Goal: Information Seeking & Learning: Understand process/instructions

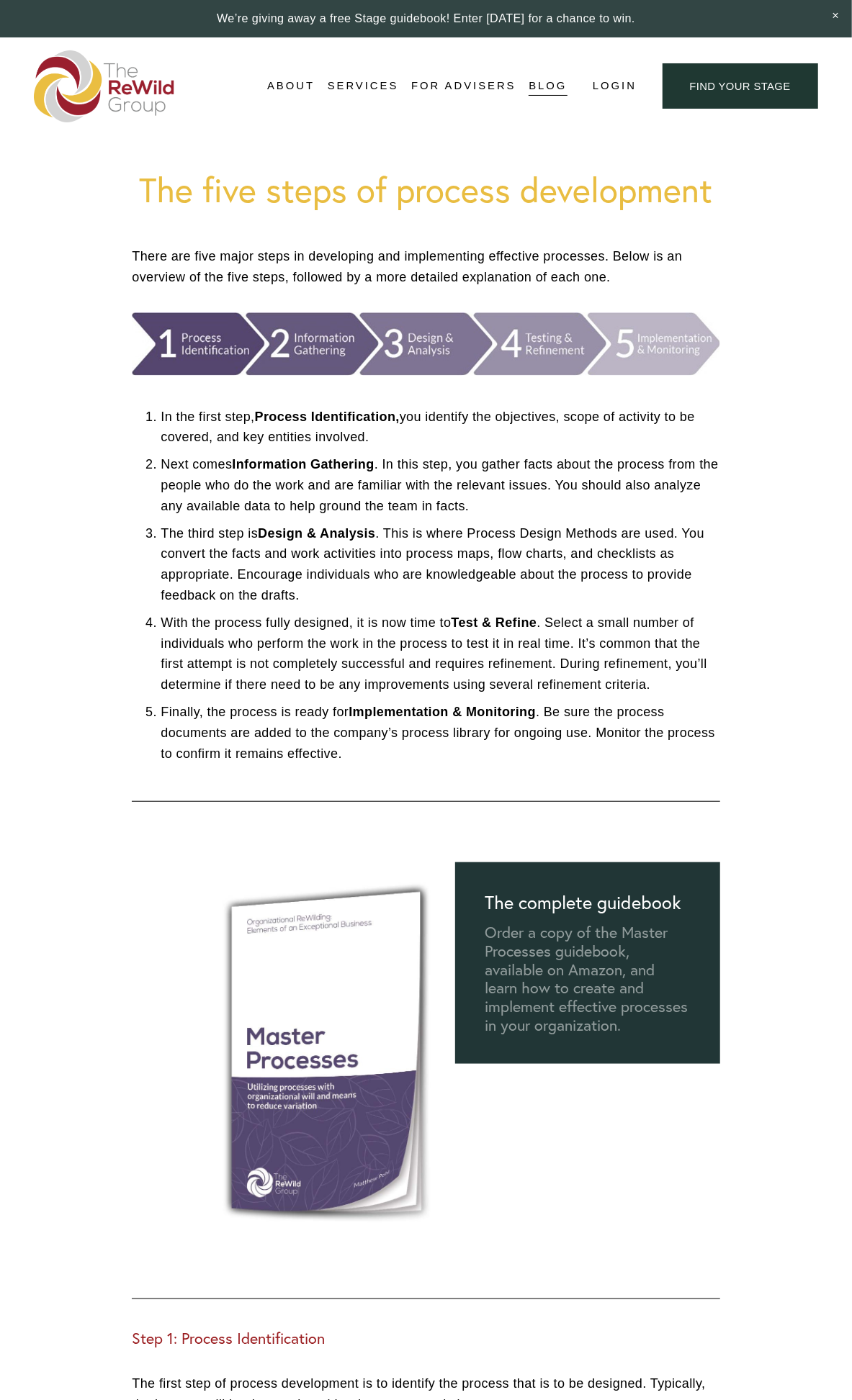
click at [459, 171] on h1 "The five steps of process development" at bounding box center [425, 189] width 588 height 41
click at [227, 426] on p "In the first step, Process Identification, you identify the objectives, scope o…" at bounding box center [439, 427] width 559 height 41
drag, startPoint x: 162, startPoint y: 415, endPoint x: 383, endPoint y: 432, distance: 221.7
click at [383, 432] on p "In the first step, Process Identification, you identify the objectives, scope o…" at bounding box center [439, 427] width 559 height 41
click at [221, 440] on p "In the first step, Process Identification, you identify the objectives, scope o…" at bounding box center [439, 427] width 559 height 41
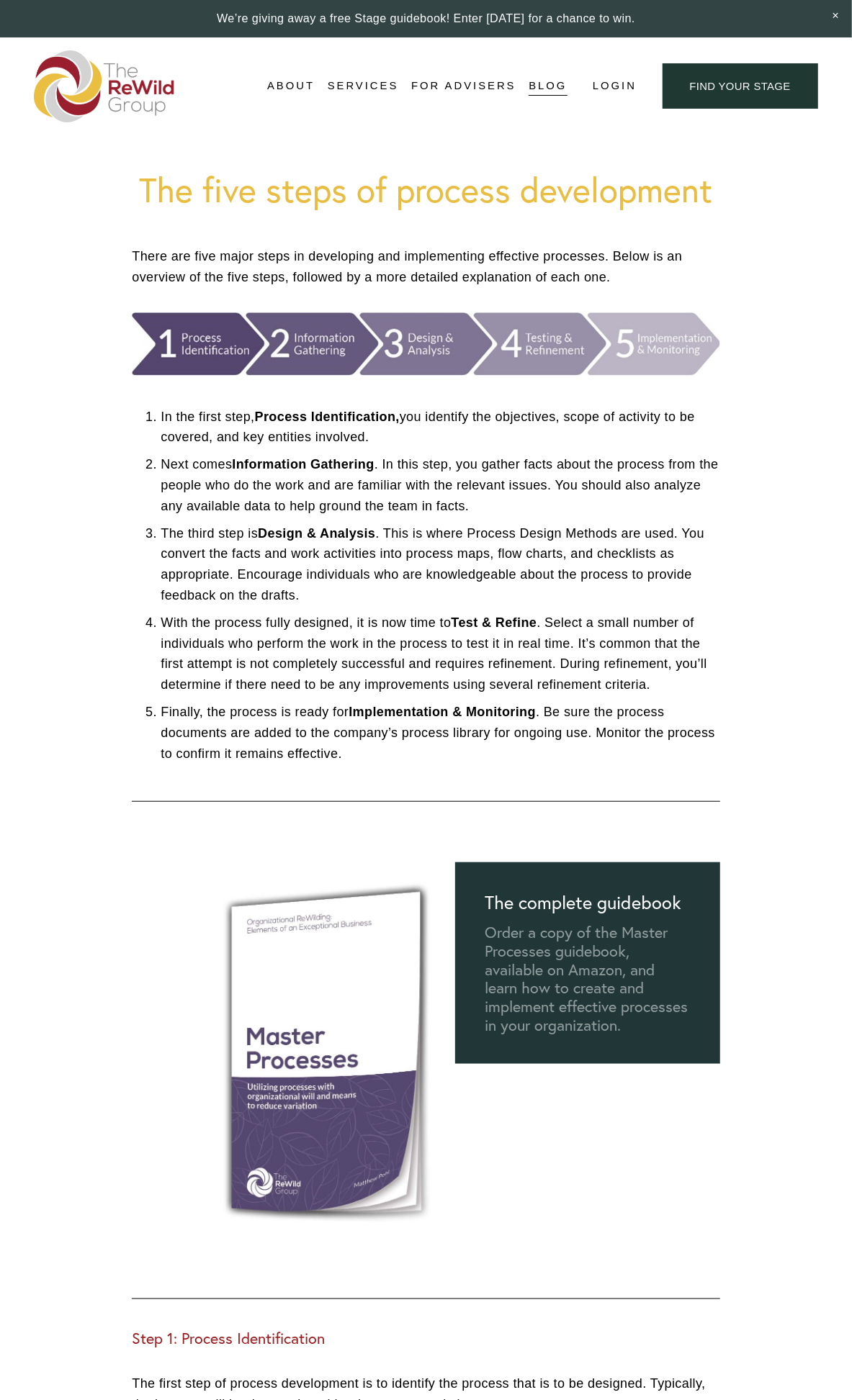
click at [187, 428] on p "In the first step, Process Identification, you identify the objectives, scope o…" at bounding box center [439, 427] width 559 height 41
click at [173, 411] on p "In the first step, Process Identification, you identify the objectives, scope o…" at bounding box center [439, 427] width 559 height 41
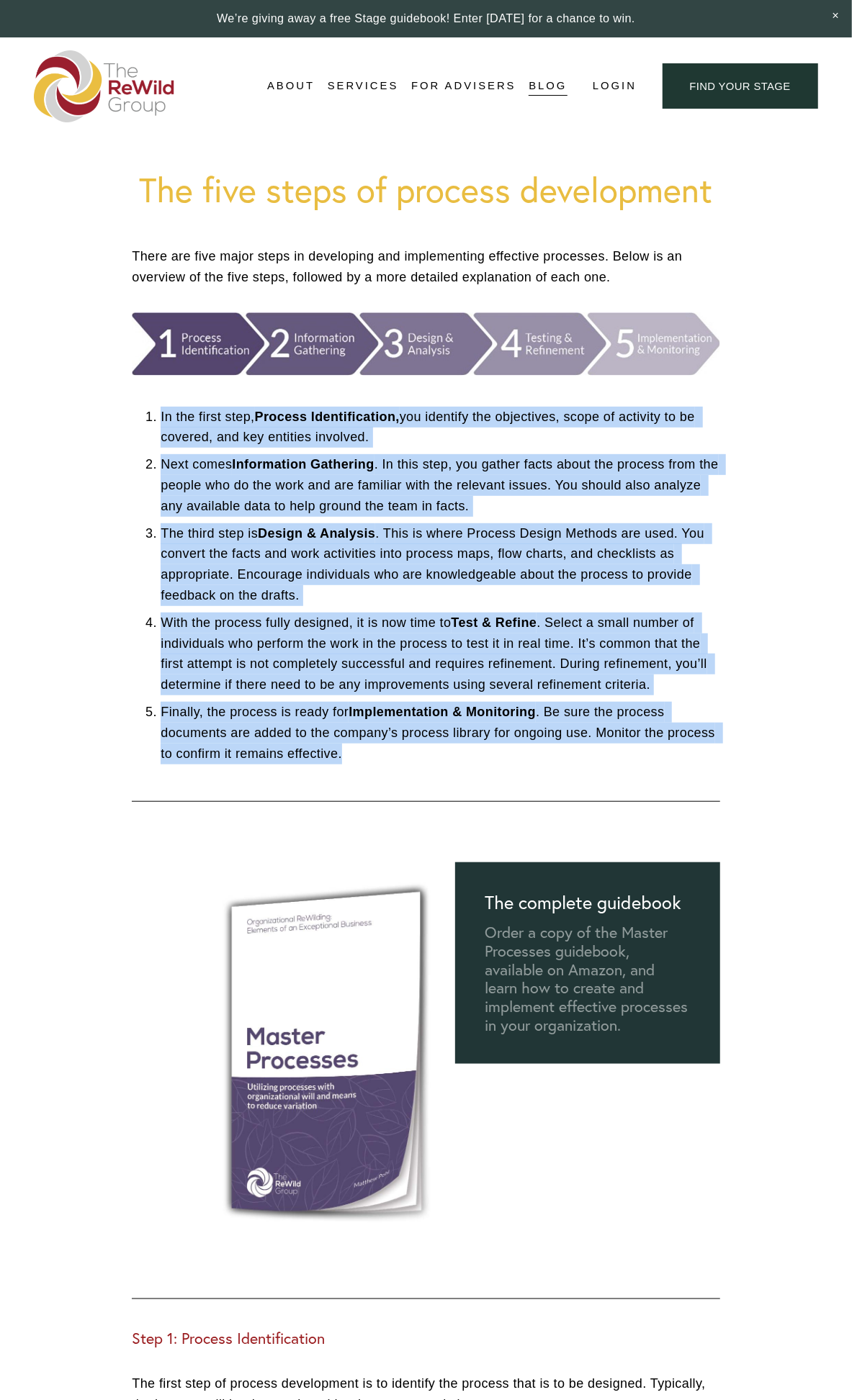
drag, startPoint x: 161, startPoint y: 412, endPoint x: 435, endPoint y: 743, distance: 429.7
click at [435, 743] on ol "In the first step, Process Identification, you identify the objectives, scope o…" at bounding box center [425, 585] width 588 height 357
copy ol "Lo ips dolor sita, Consect Adipiscingelit, sed doeiusmo tem incididunt, utlab e…"
